Goal: Task Accomplishment & Management: Manage account settings

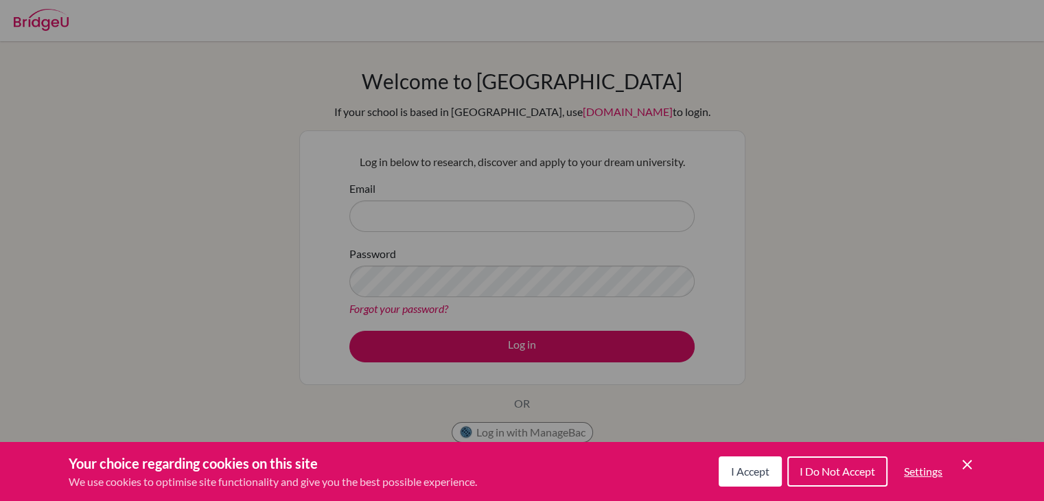
click at [856, 472] on span "I Do Not Accept" at bounding box center [836, 470] width 75 height 13
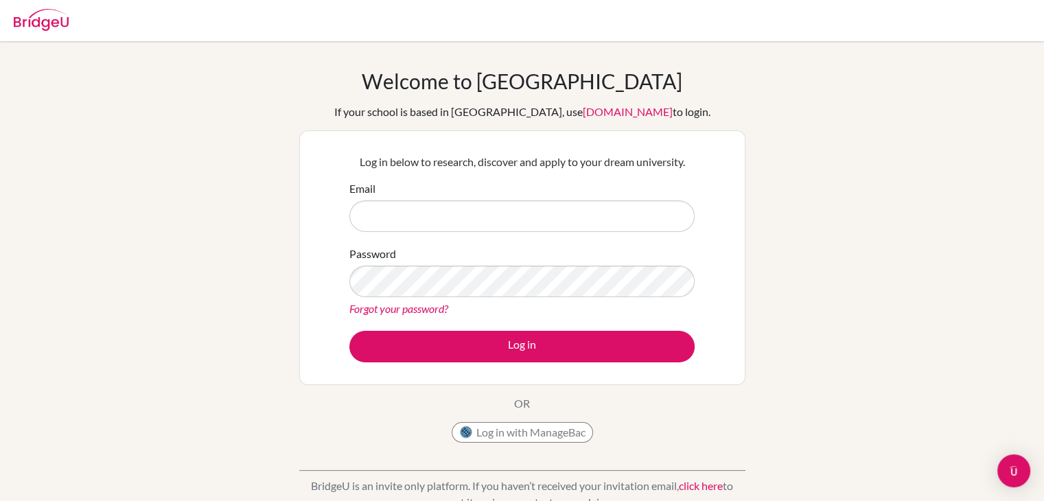
click at [519, 174] on div "Log in below to research, discover and apply to your dream university. Email Pa…" at bounding box center [522, 258] width 362 height 226
click at [509, 222] on input "Email" at bounding box center [521, 216] width 345 height 32
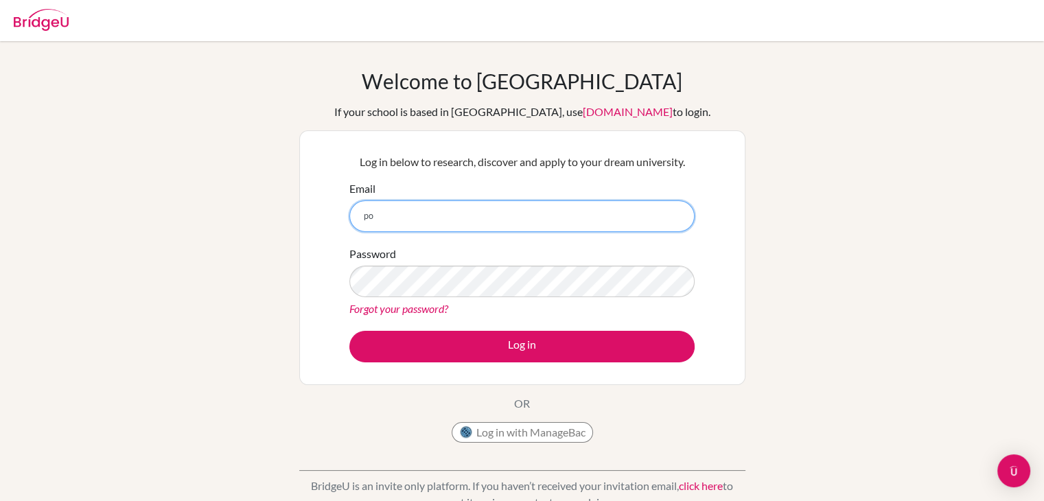
type input "p"
type input "jpchang0101@gmail.com"
drag, startPoint x: 492, startPoint y: 210, endPoint x: 33, endPoint y: 168, distance: 460.9
click at [34, 169] on div "Welcome to BridgeU If your school is based in China, use app.bridge-u.com.cn to…" at bounding box center [522, 293] width 1044 height 449
type input "G"
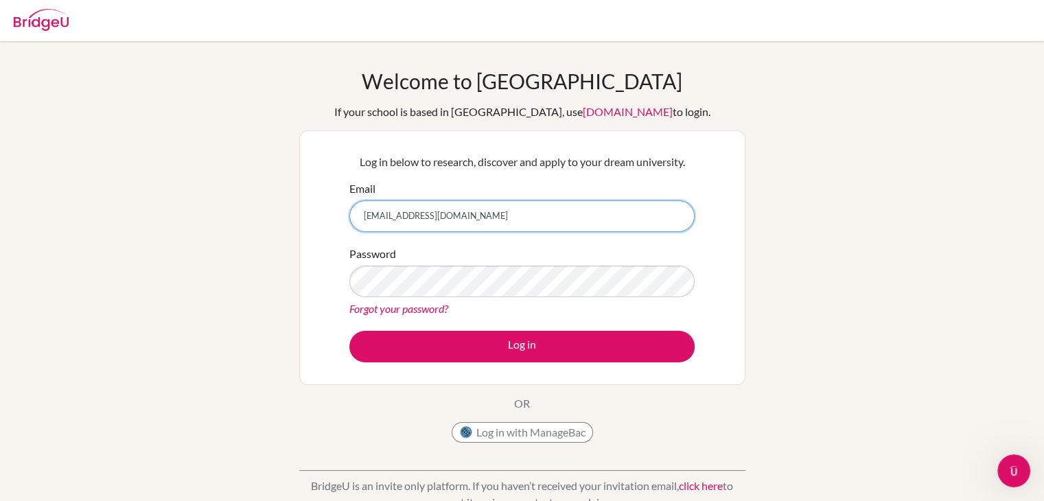
type input "[EMAIL_ADDRESS][DOMAIN_NAME]"
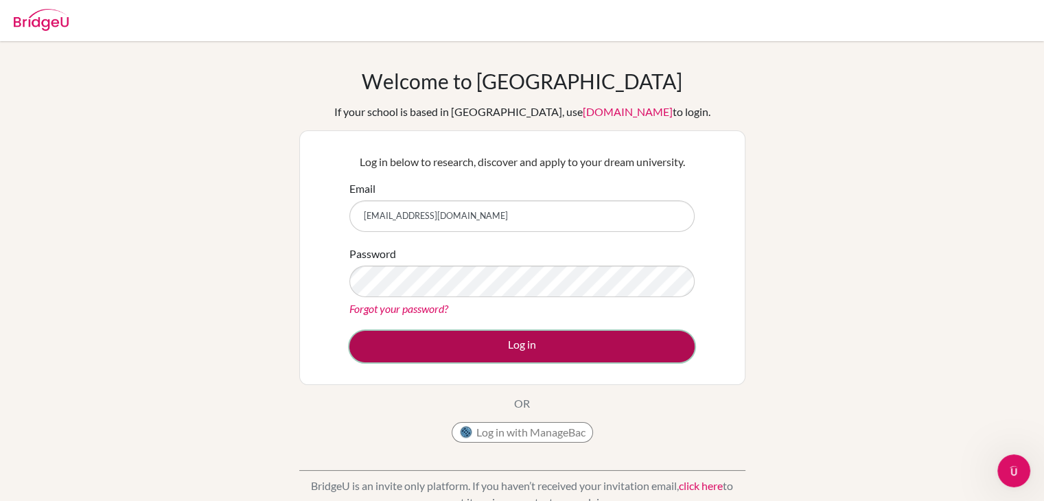
click at [518, 341] on button "Log in" at bounding box center [521, 347] width 345 height 32
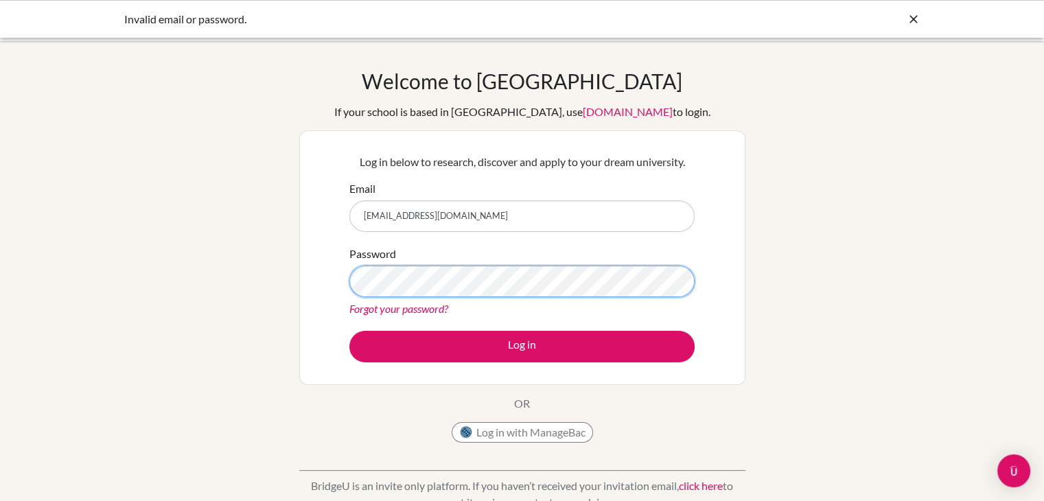
click at [550, 264] on div "Password Forgot your password?" at bounding box center [521, 281] width 345 height 71
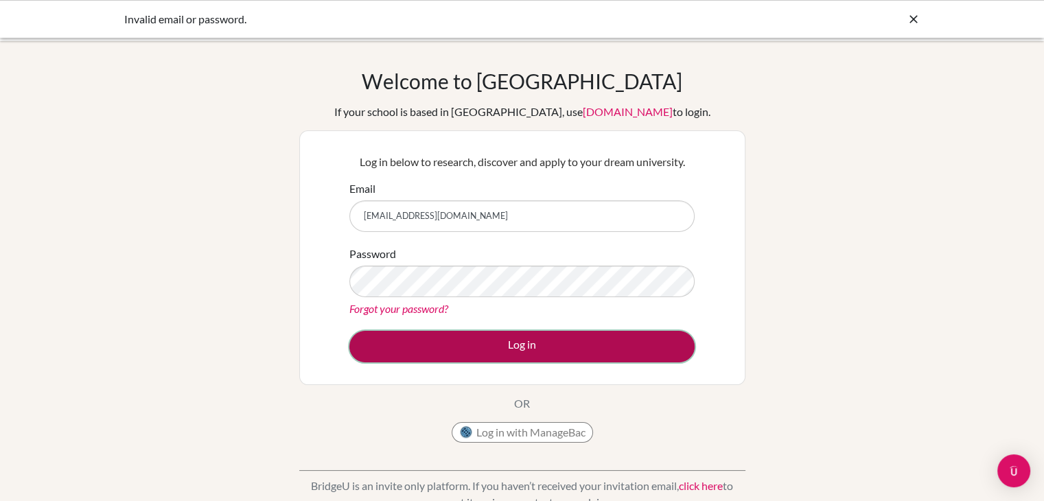
click at [571, 335] on button "Log in" at bounding box center [521, 347] width 345 height 32
click at [459, 335] on button "Log in" at bounding box center [521, 347] width 345 height 32
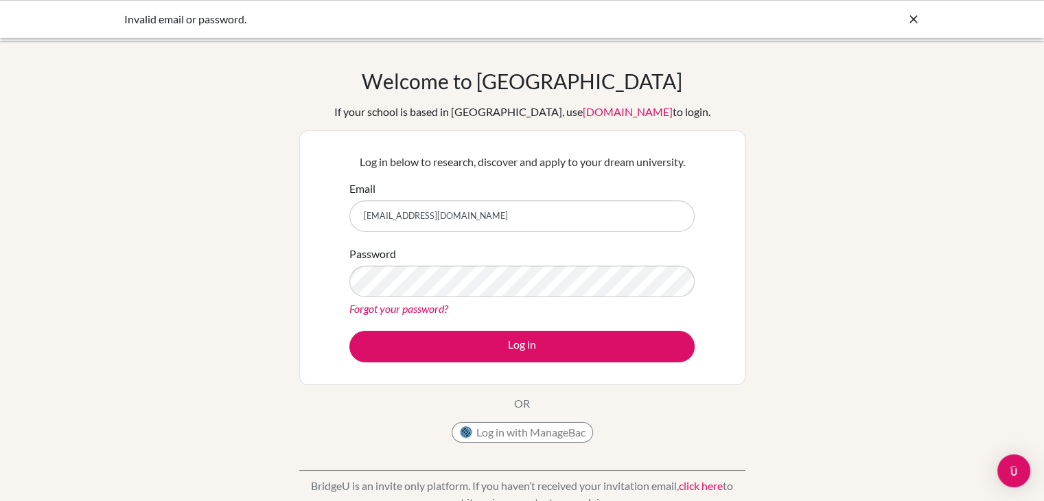
click at [397, 209] on input "[EMAIL_ADDRESS][DOMAIN_NAME]" at bounding box center [521, 216] width 345 height 32
click at [374, 219] on input "[EMAIL_ADDRESS][DOMAIN_NAME]" at bounding box center [521, 216] width 345 height 32
click at [447, 215] on input "[EMAIL_ADDRESS][DOMAIN_NAME]" at bounding box center [521, 216] width 345 height 32
click at [448, 304] on link "Forgot your password?" at bounding box center [398, 308] width 99 height 13
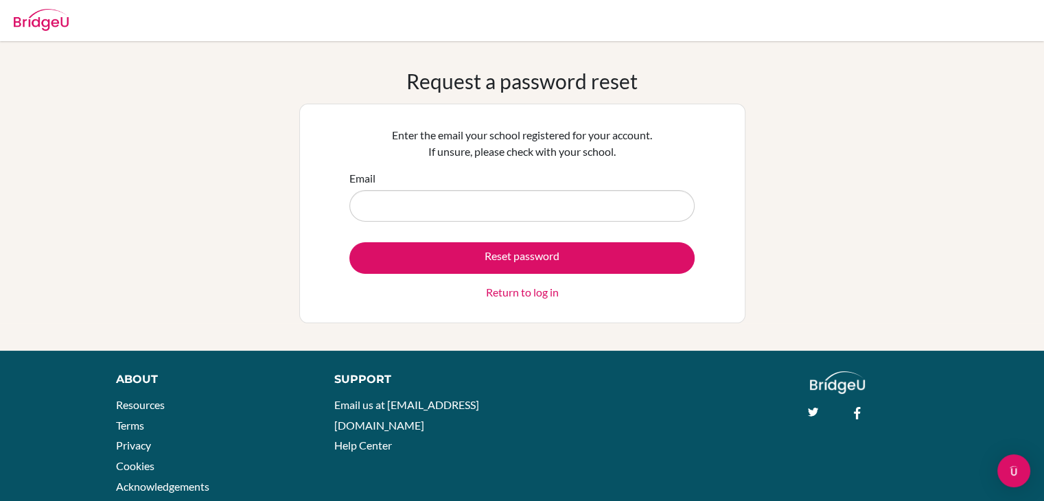
click at [494, 198] on input "Email" at bounding box center [521, 206] width 345 height 32
type input "[EMAIL_ADDRESS][DOMAIN_NAME]"
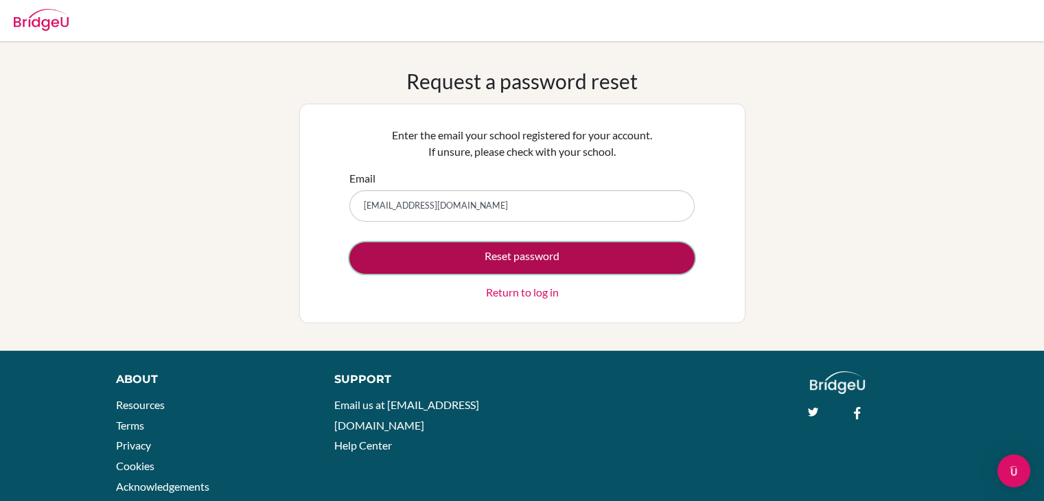
click at [540, 261] on button "Reset password" at bounding box center [521, 258] width 345 height 32
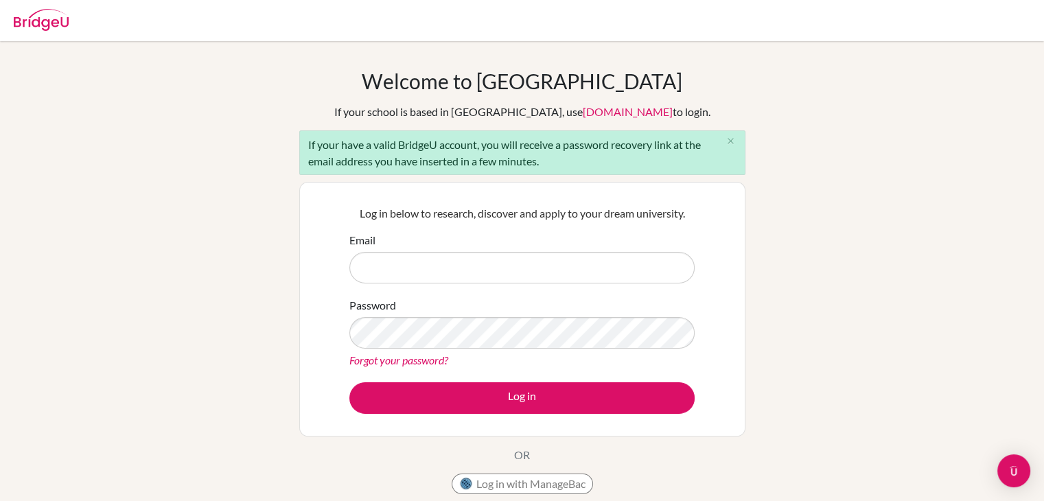
type input "j"
type input "g"
click at [431, 275] on input "g" at bounding box center [521, 268] width 345 height 32
drag, startPoint x: 431, startPoint y: 261, endPoint x: 501, endPoint y: 195, distance: 96.6
click at [446, 244] on div "Email g103632@asb.ac.th" at bounding box center [521, 257] width 345 height 51
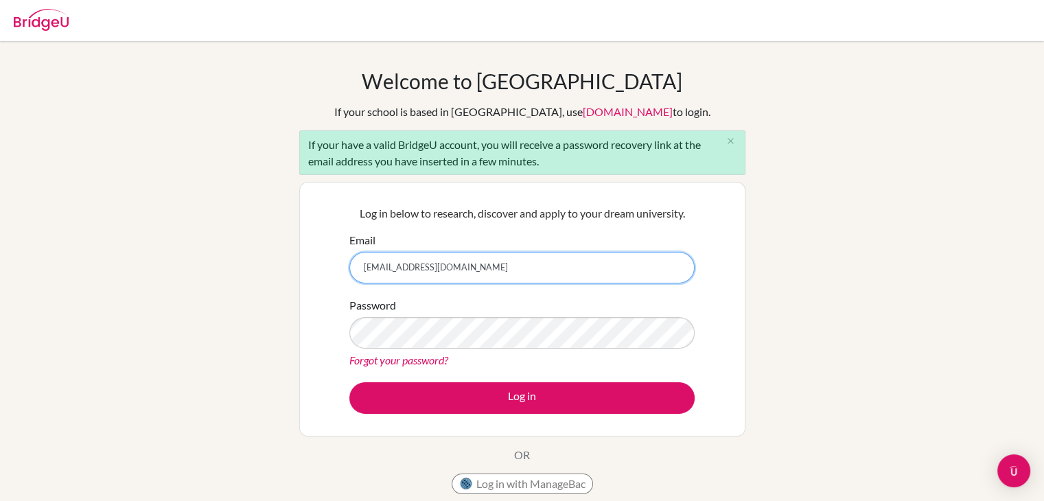
type input "[EMAIL_ADDRESS][DOMAIN_NAME]"
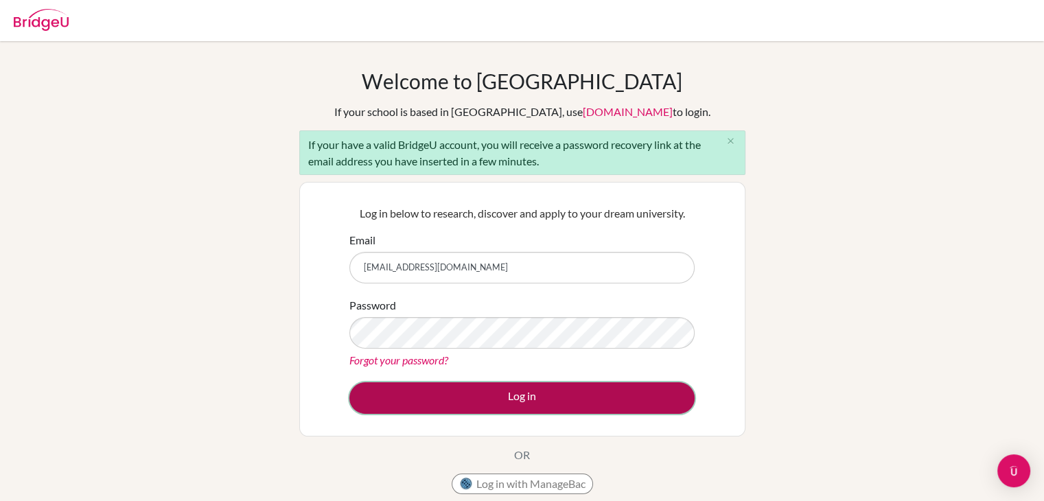
click at [500, 393] on button "Log in" at bounding box center [521, 398] width 345 height 32
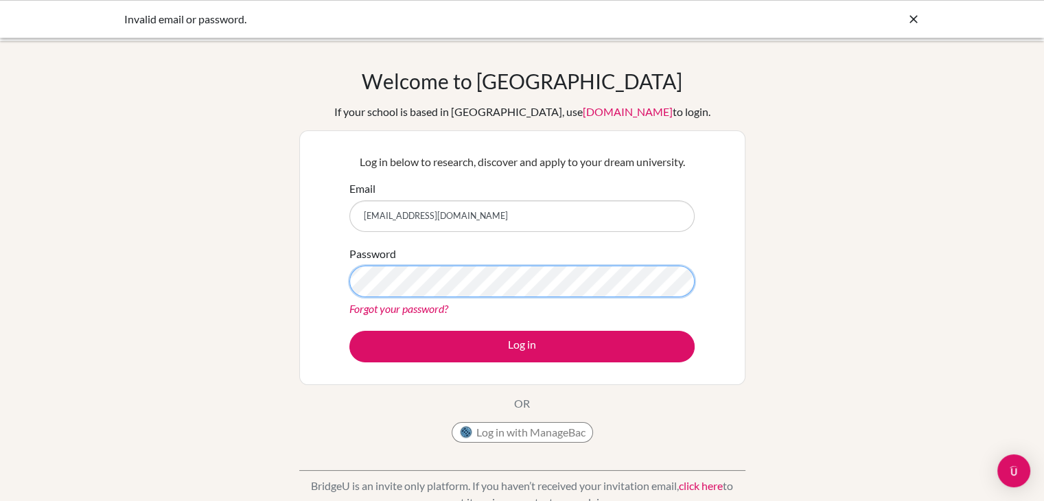
click at [349, 331] on button "Log in" at bounding box center [521, 347] width 345 height 32
click at [195, 307] on div "Welcome to BridgeU If your school is based in China, use app.bridge-u.com.cn to…" at bounding box center [522, 293] width 1044 height 449
drag, startPoint x: 179, startPoint y: 283, endPoint x: 193, endPoint y: 283, distance: 13.7
click at [185, 283] on div "Welcome to BridgeU If your school is based in China, use app.bridge-u.com.cn to…" at bounding box center [522, 293] width 1044 height 449
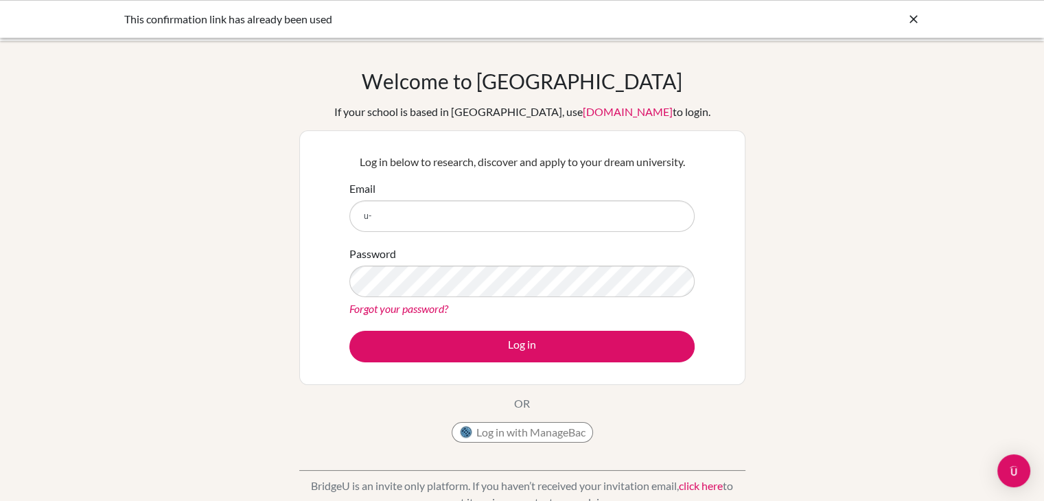
type input "u"
type input "[EMAIL_ADDRESS][DOMAIN_NAME]"
click at [541, 303] on div "Forgot your password?" at bounding box center [521, 308] width 345 height 16
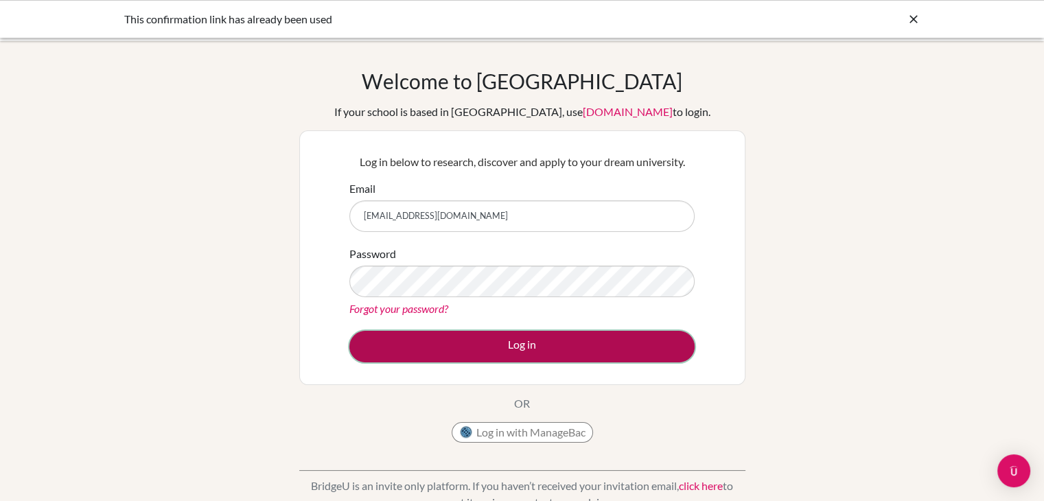
click at [587, 349] on button "Log in" at bounding box center [521, 347] width 345 height 32
